Goal: Task Accomplishment & Management: Manage account settings

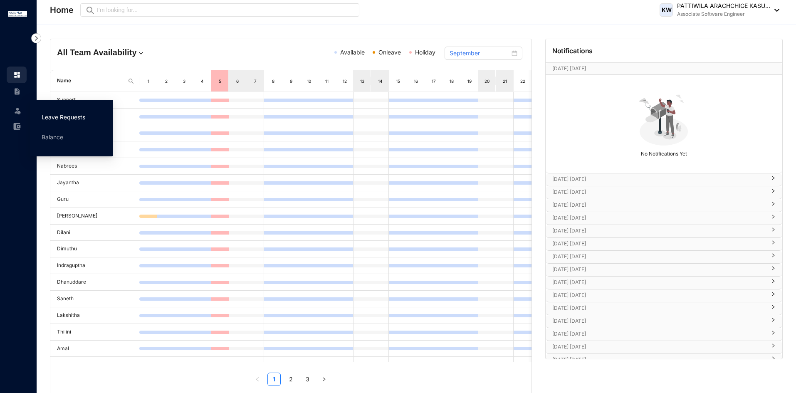
click at [42, 117] on link "Leave Requests" at bounding box center [64, 117] width 44 height 7
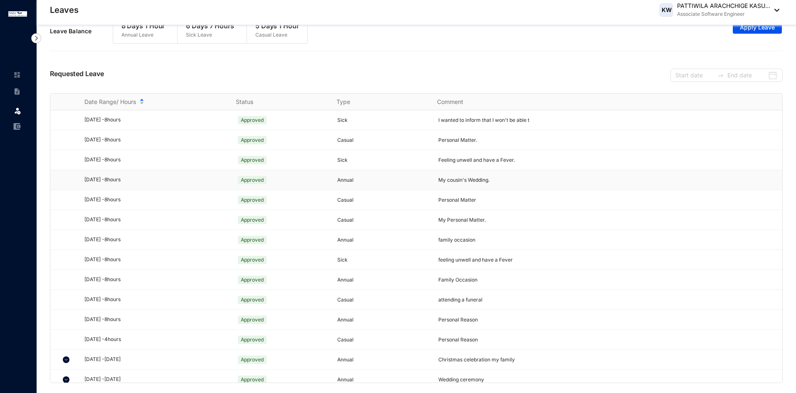
scroll to position [207, 0]
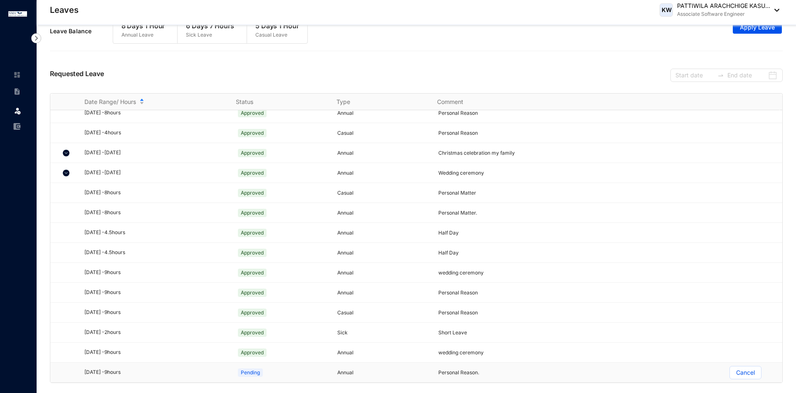
click at [117, 377] on td "[DATE] - 9 hours" at bounding box center [150, 373] width 152 height 20
click at [736, 369] on p "Cancel" at bounding box center [745, 372] width 19 height 12
click at [730, 375] on input "Cancel" at bounding box center [730, 375] width 0 height 0
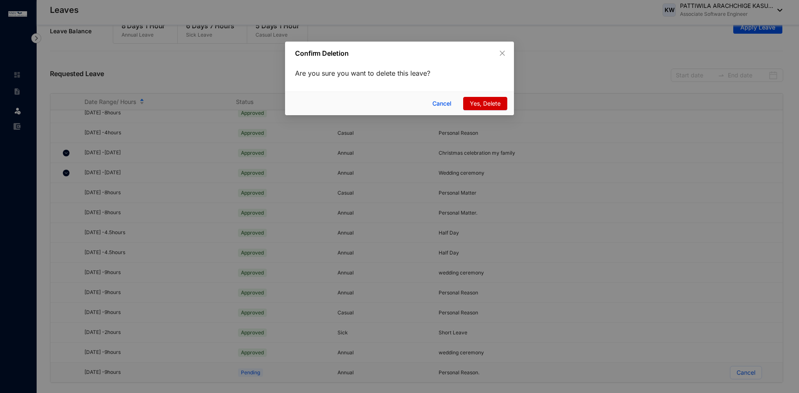
click at [467, 106] on button "Yes, Delete" at bounding box center [485, 103] width 44 height 13
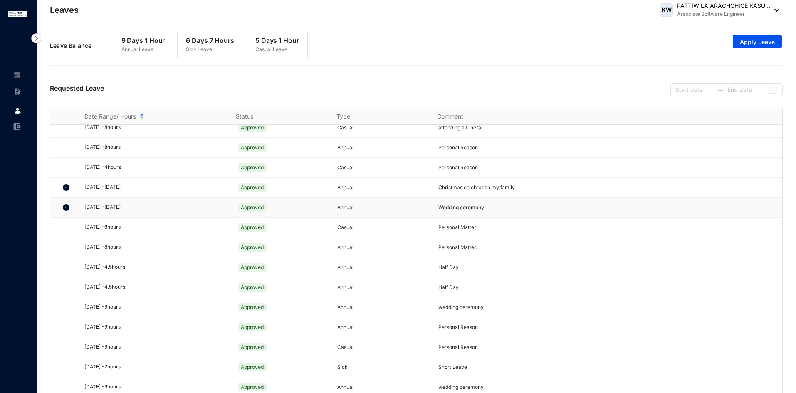
scroll to position [0, 0]
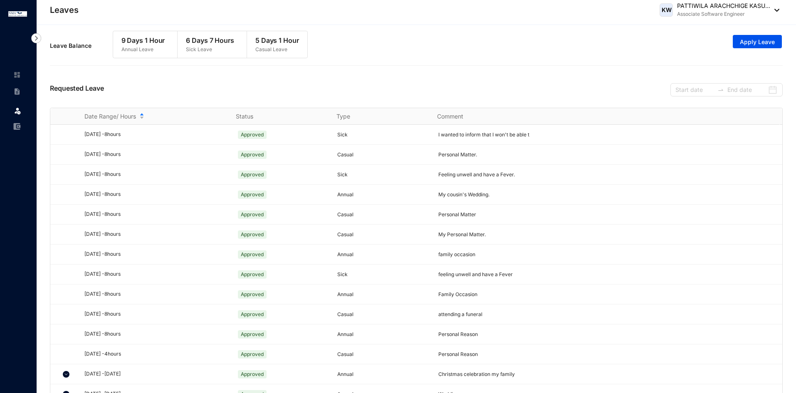
click at [387, 94] on div "Requested Leave" at bounding box center [416, 89] width 733 height 38
